Goal: Task Accomplishment & Management: Manage account settings

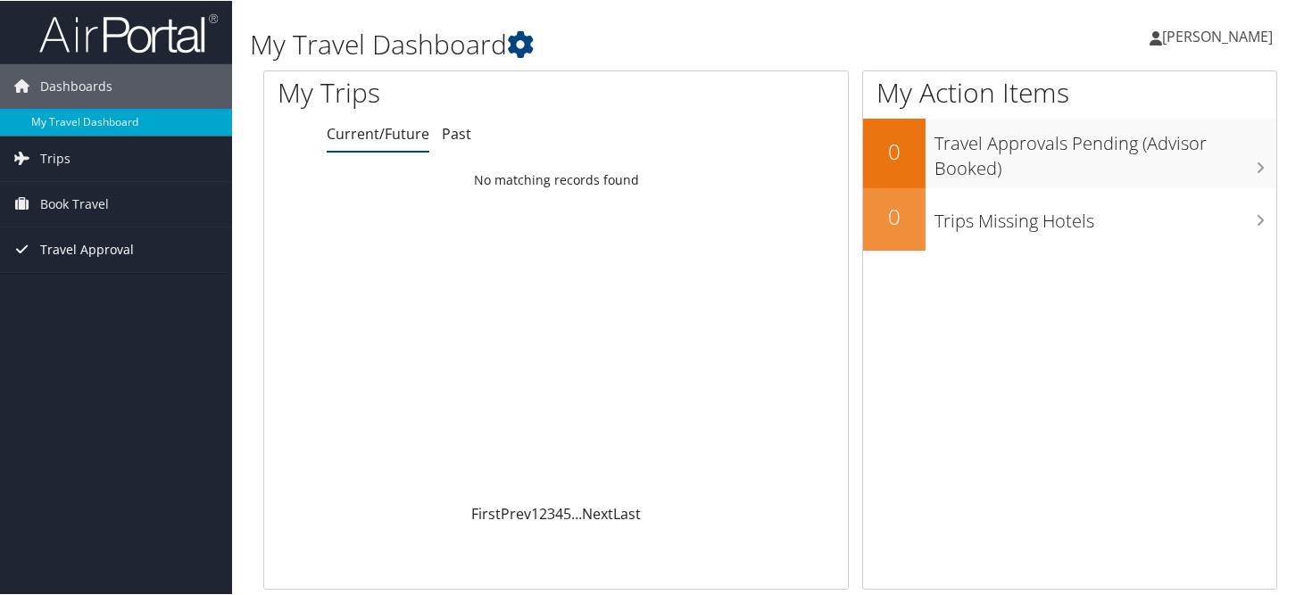
click at [73, 247] on span "Travel Approval" at bounding box center [87, 249] width 94 height 45
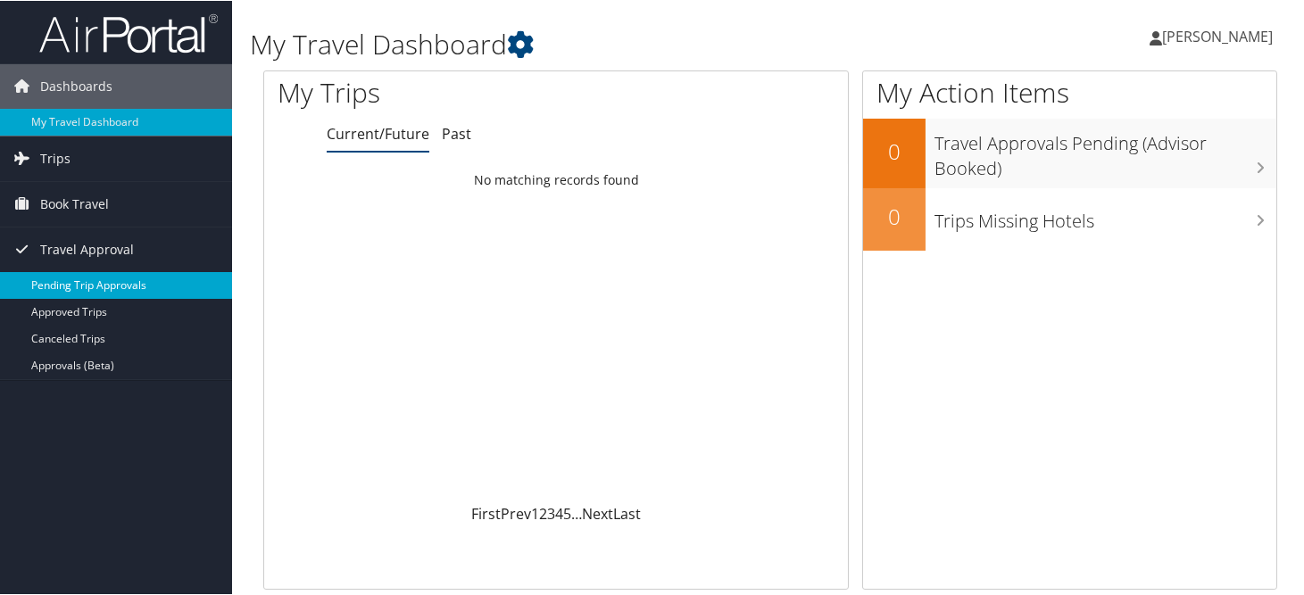
click at [103, 289] on link "Pending Trip Approvals" at bounding box center [116, 284] width 232 height 27
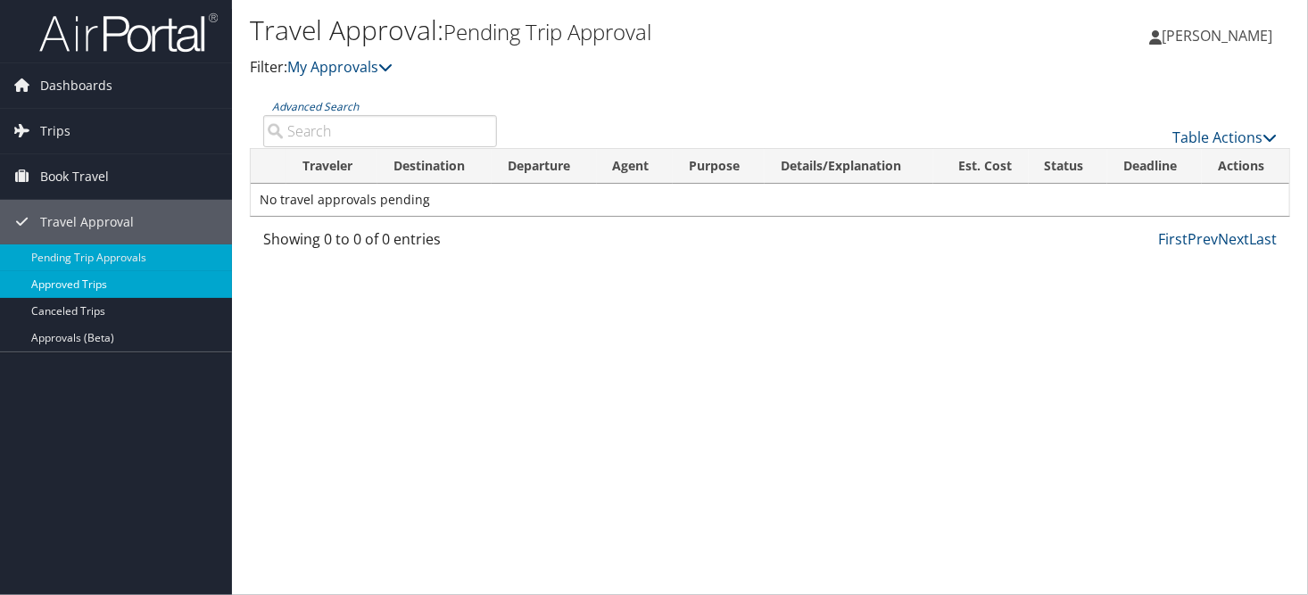
click at [89, 280] on link "Approved Trips" at bounding box center [116, 284] width 232 height 27
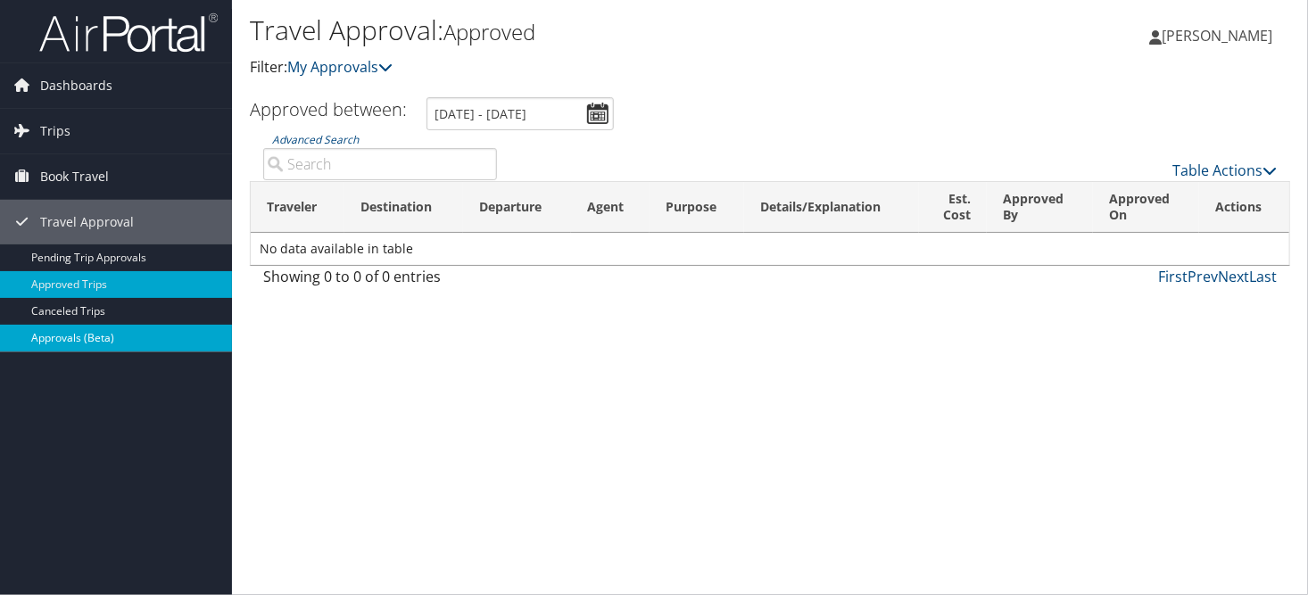
click at [95, 335] on link "Approvals (Beta)" at bounding box center [116, 338] width 232 height 27
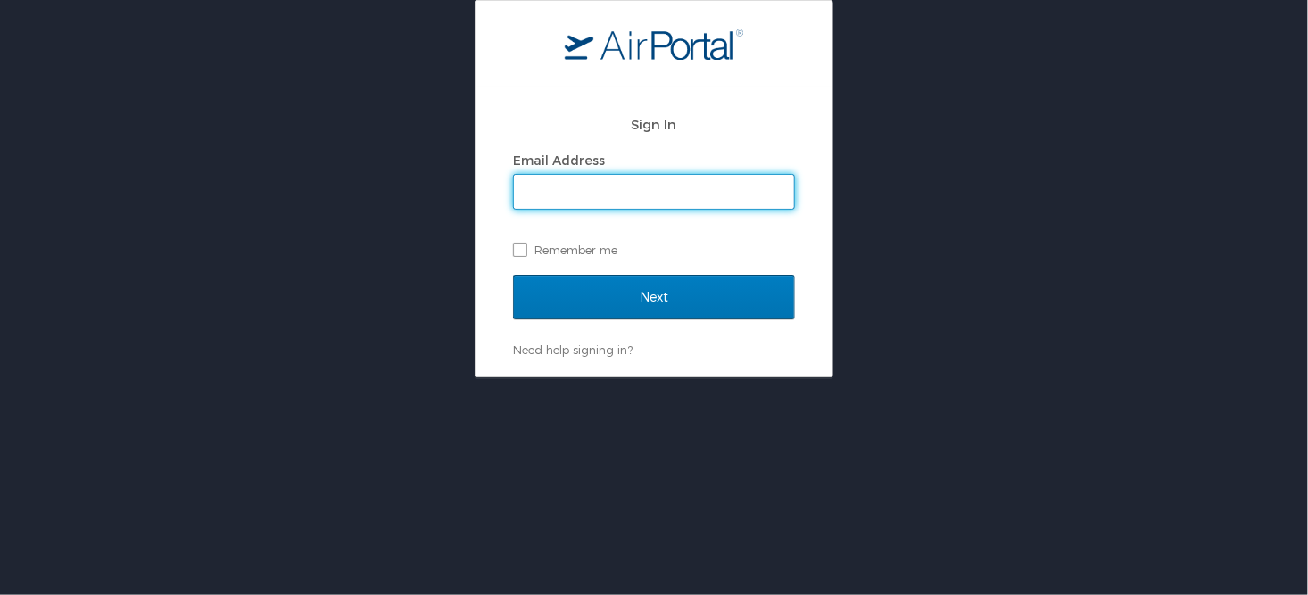
type input "lfleur@dcc.edu"
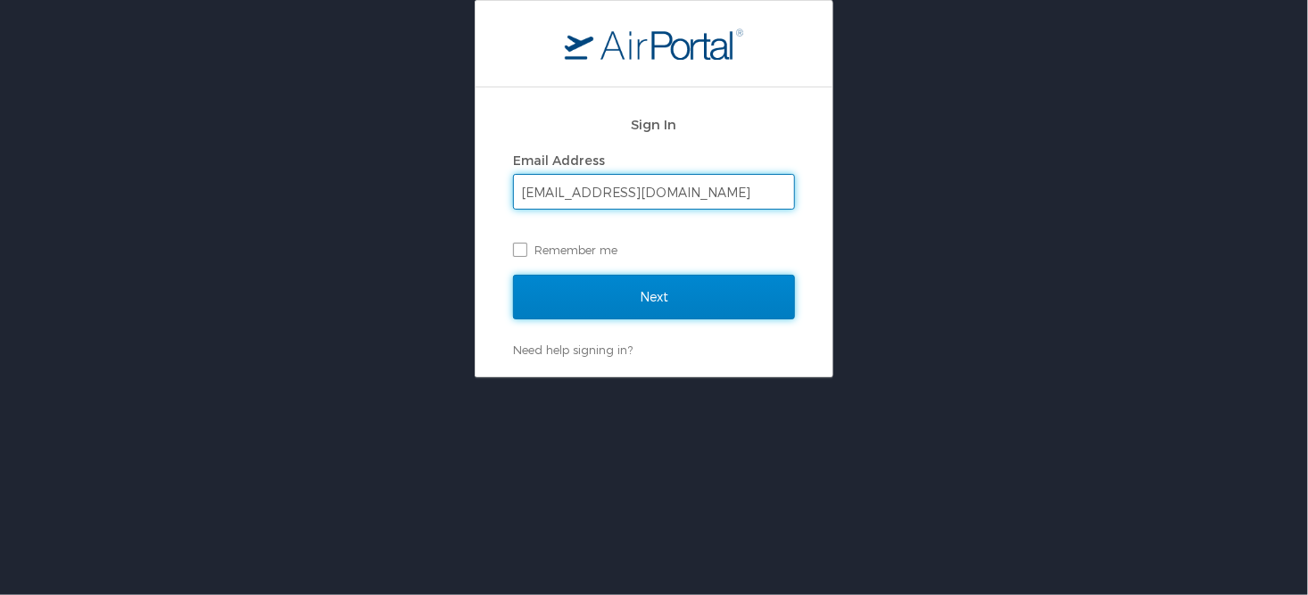
click at [671, 300] on input "Next" at bounding box center [654, 297] width 282 height 45
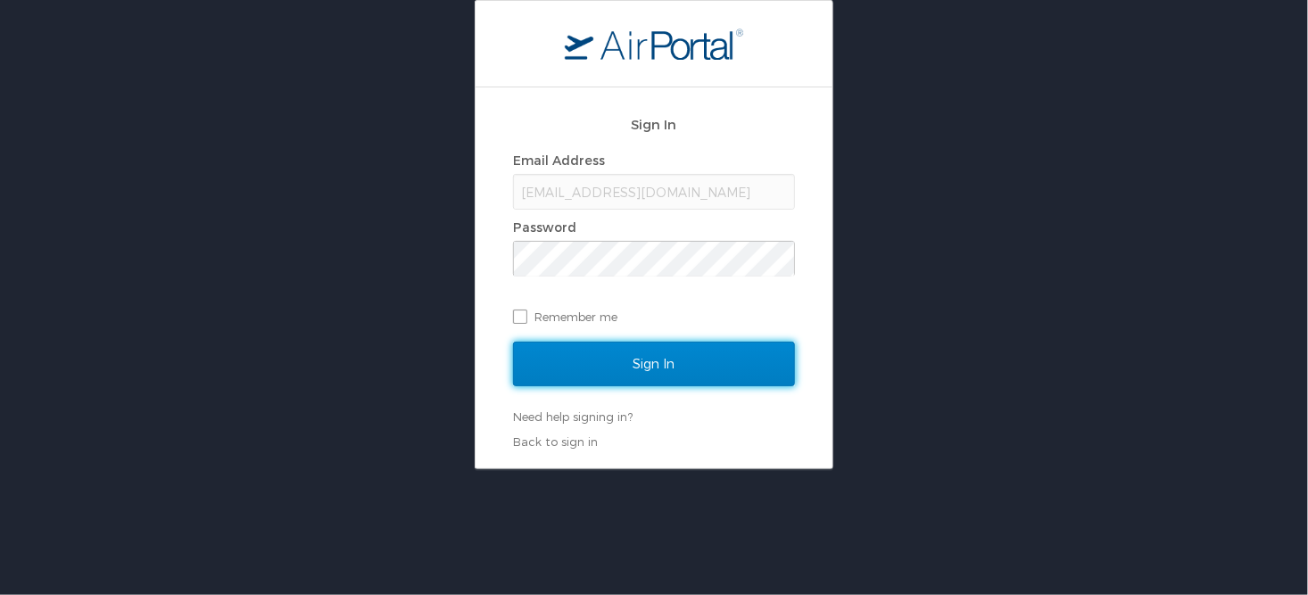
click at [644, 354] on input "Sign In" at bounding box center [654, 364] width 282 height 45
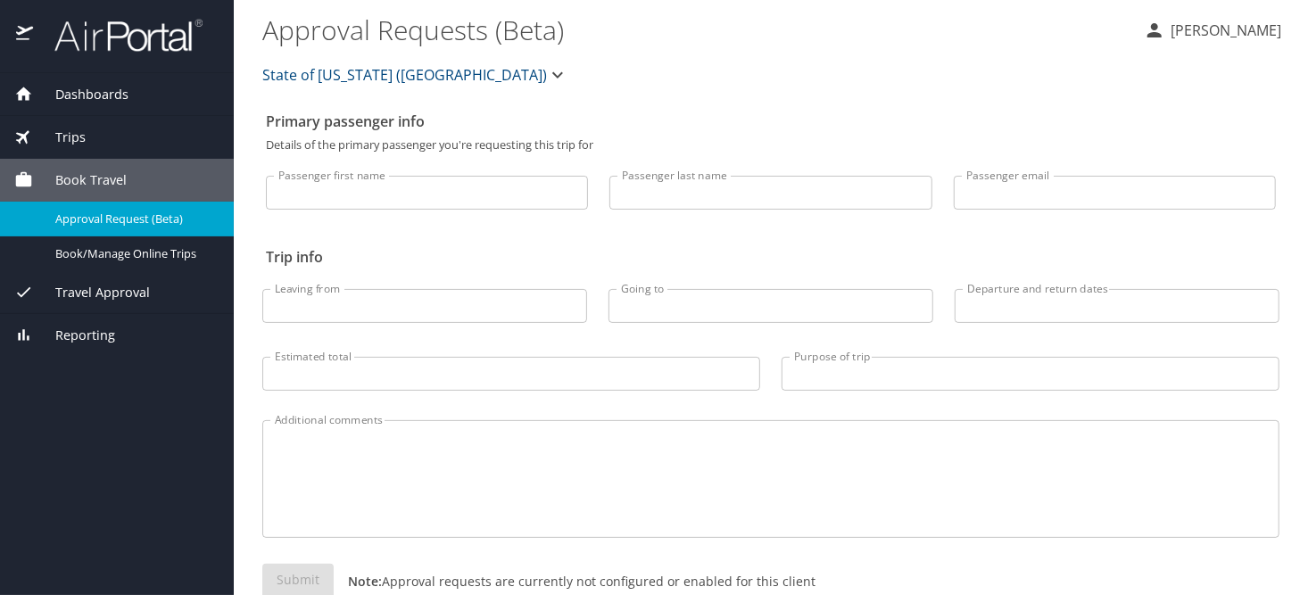
click at [111, 286] on span "Travel Approval" at bounding box center [91, 293] width 117 height 20
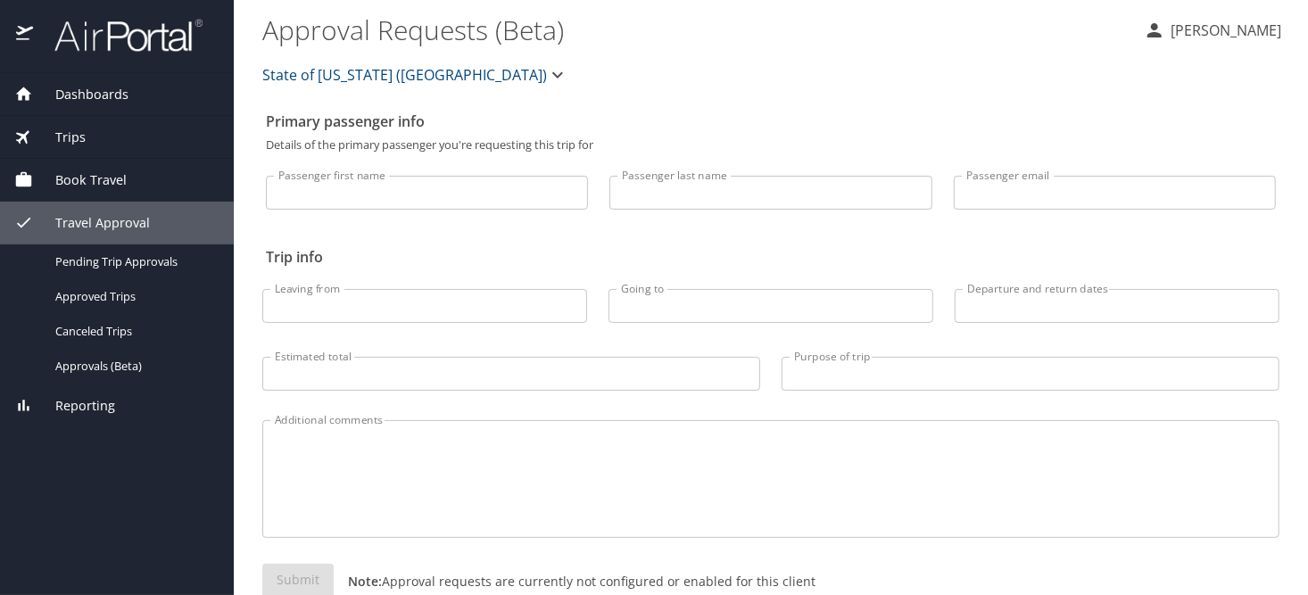
click at [85, 87] on span "Dashboards" at bounding box center [80, 95] width 95 height 20
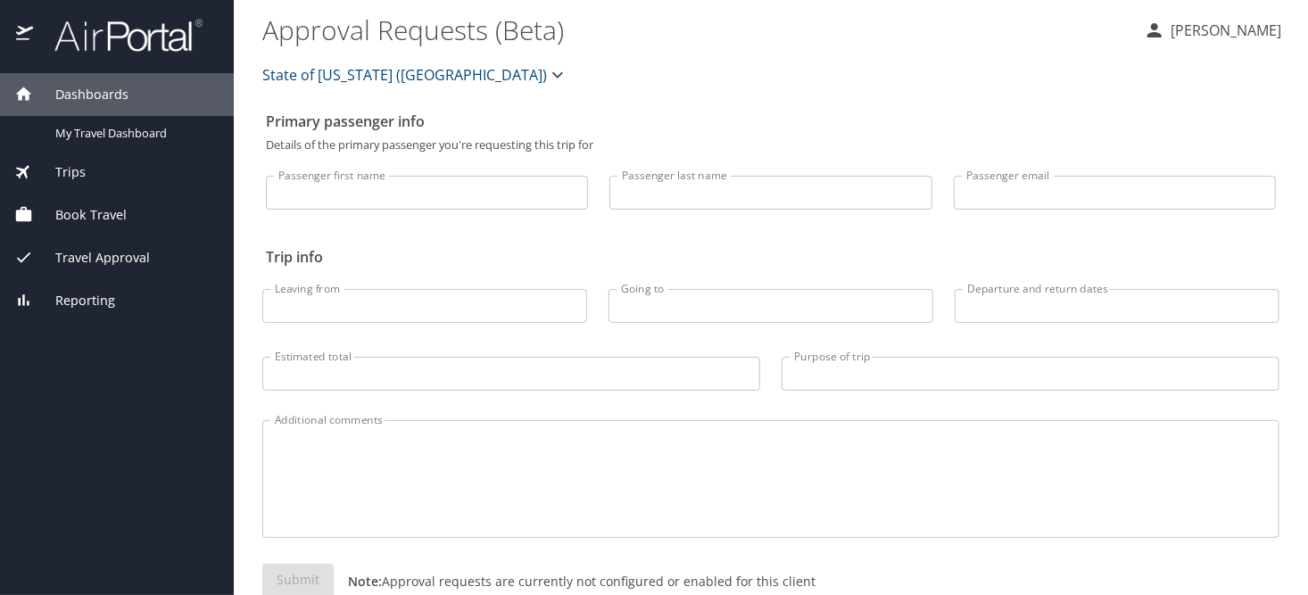
click at [62, 166] on span "Trips" at bounding box center [59, 172] width 53 height 20
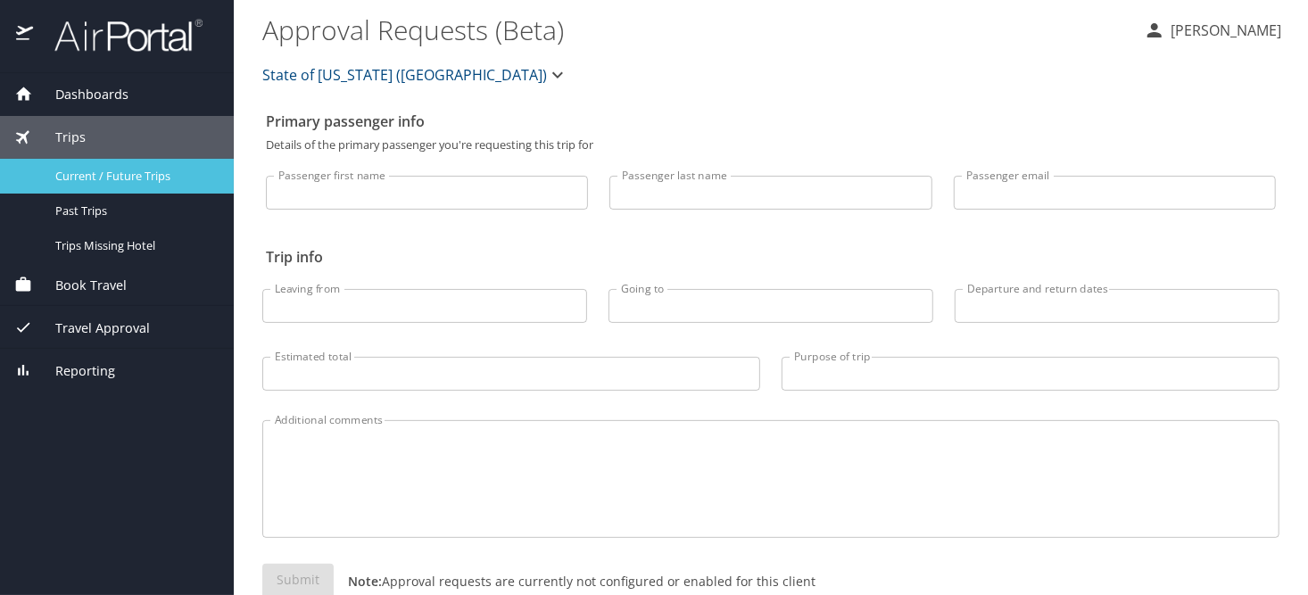
click at [106, 173] on span "Current / Future Trips" at bounding box center [133, 176] width 157 height 17
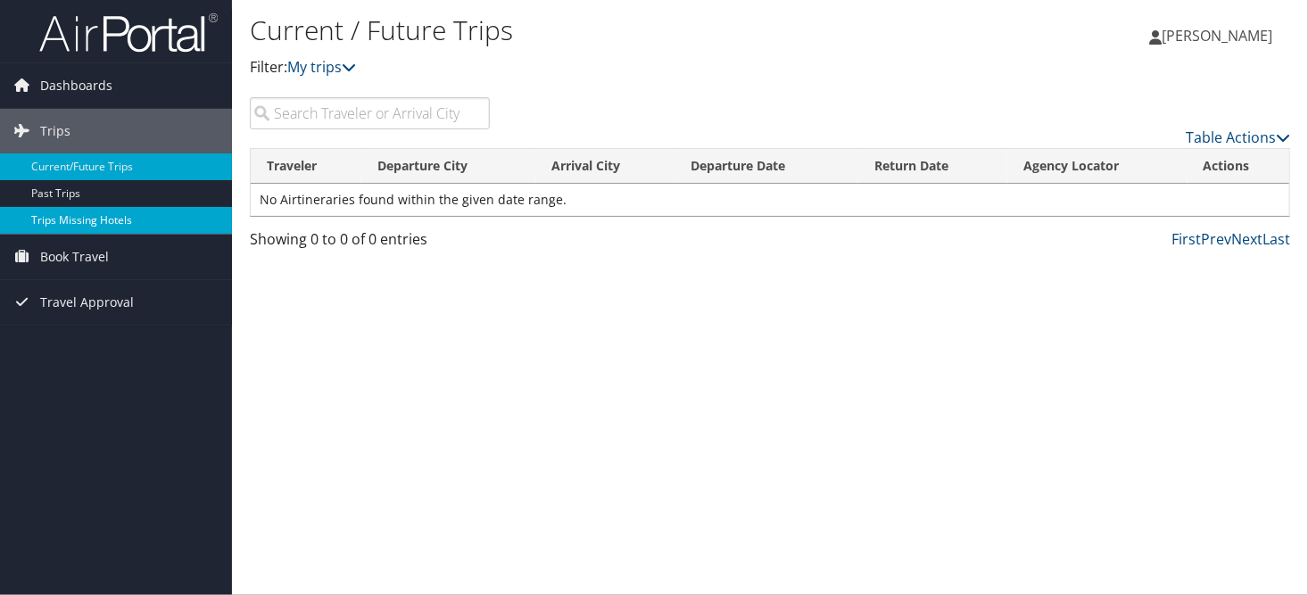
click at [118, 220] on link "Trips Missing Hotels" at bounding box center [116, 220] width 232 height 27
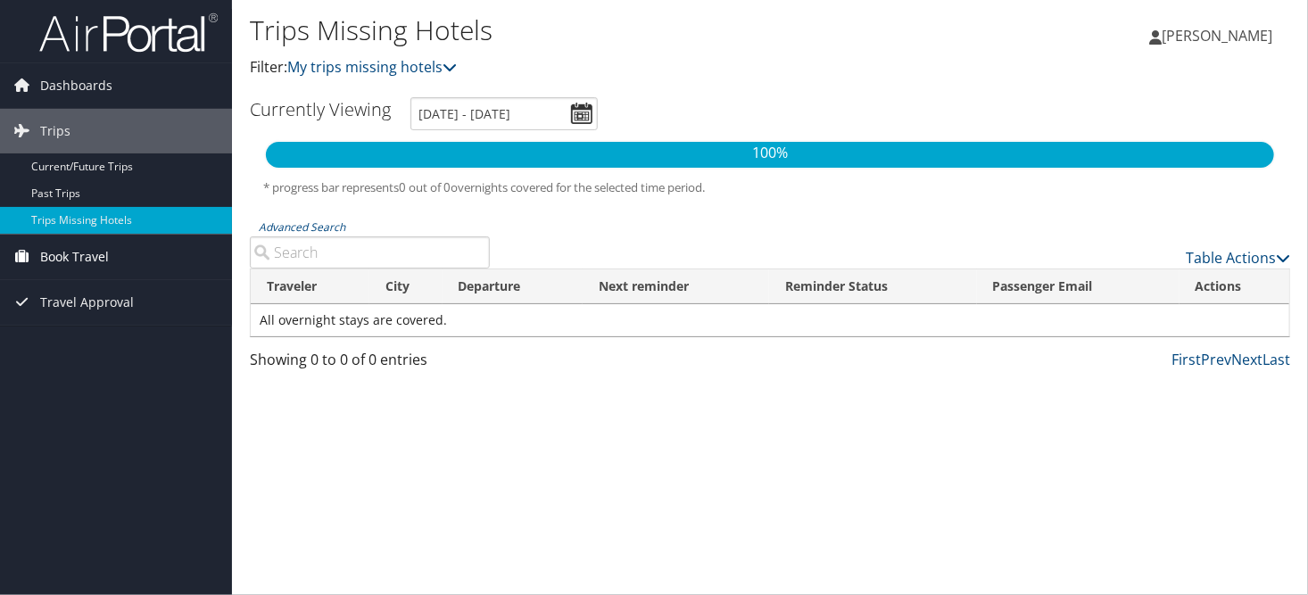
click at [91, 259] on span "Book Travel" at bounding box center [74, 257] width 69 height 45
